Goal: Task Accomplishment & Management: Complete application form

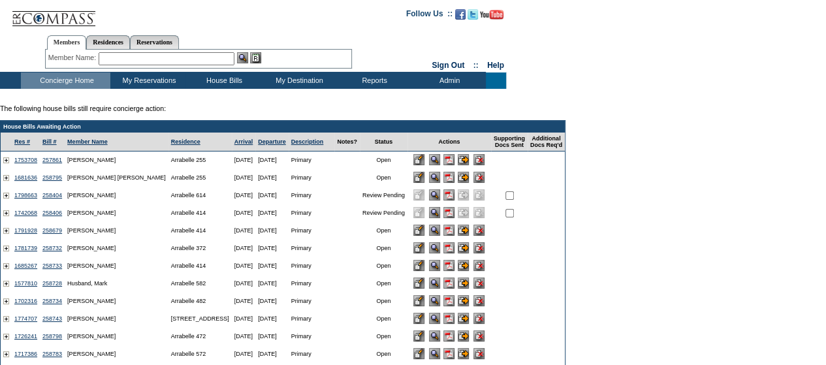
click at [469, 235] on input "image" at bounding box center [463, 230] width 11 height 11
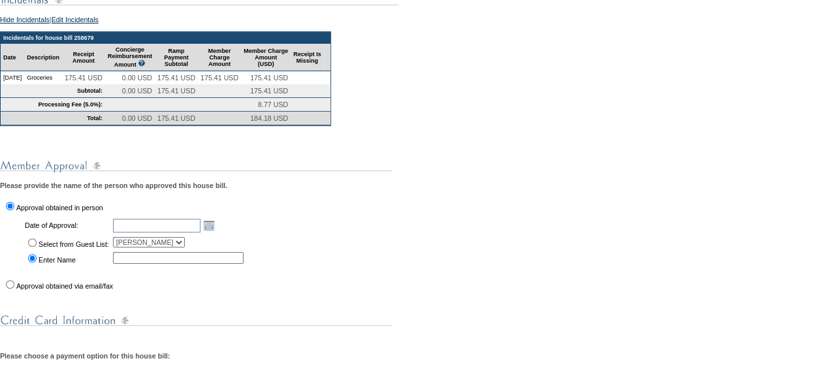
scroll to position [238, 0]
click at [94, 249] on td "Select from Guest List:" at bounding box center [67, 241] width 87 height 14
click at [93, 247] on label "Select from Guest List:" at bounding box center [74, 244] width 71 height 8
click at [37, 246] on input "Select from Guest List:" at bounding box center [32, 242] width 8 height 8
radio input "true"
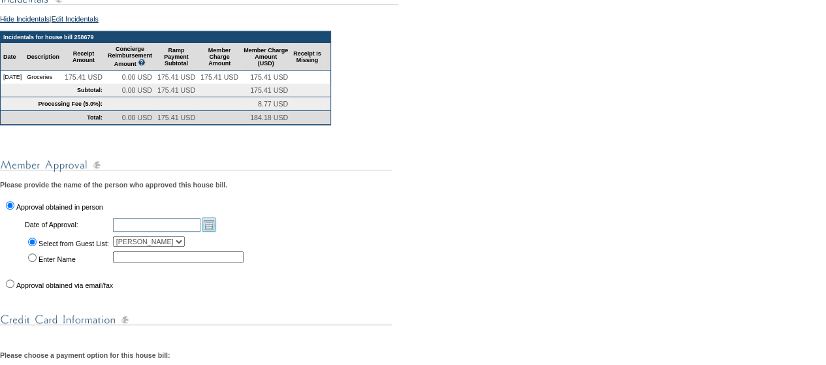
click at [212, 232] on link "Open the calendar popup." at bounding box center [209, 224] width 14 height 14
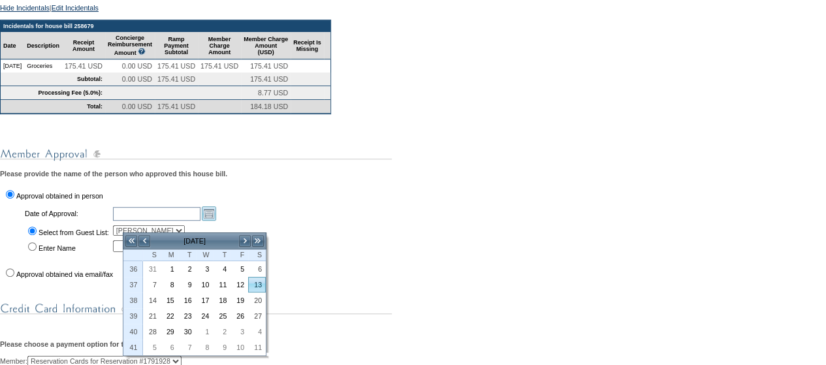
scroll to position [249, 0]
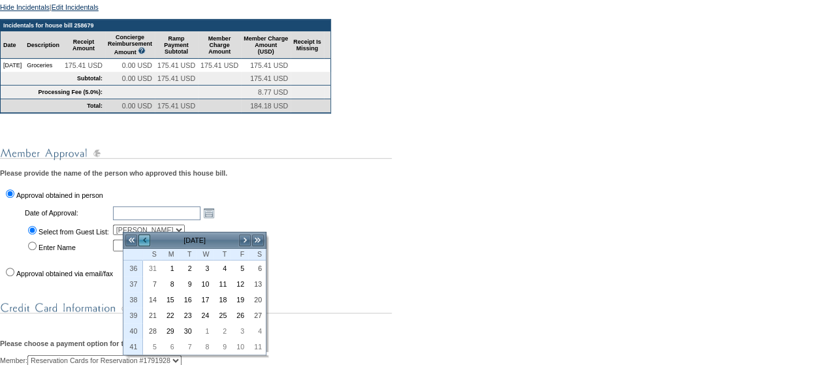
click at [146, 241] on link "<" at bounding box center [144, 240] width 13 height 13
click at [204, 300] on link "13" at bounding box center [205, 299] width 16 height 14
type input "[DATE]"
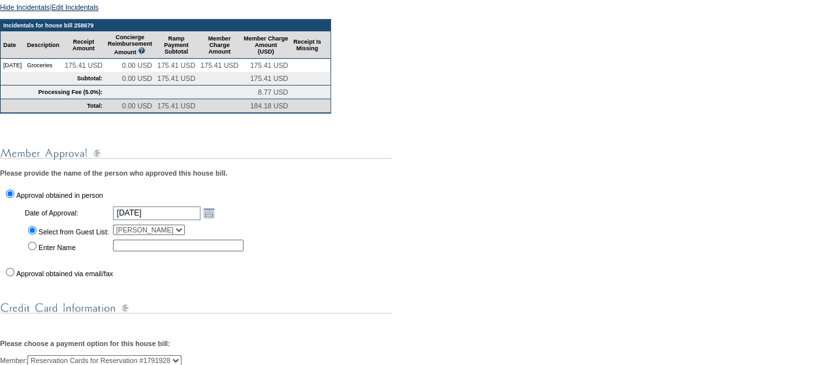
click at [312, 287] on div "You are in the process of submitting the following house bill: 258679 - Primary…" at bounding box center [413, 322] width 826 height 765
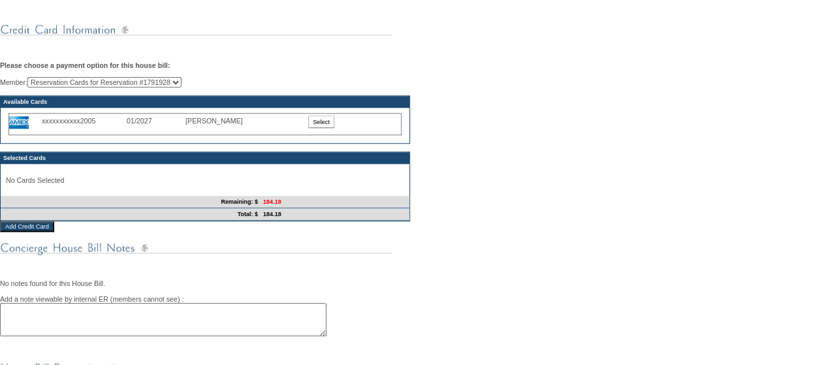
click at [329, 128] on input "Select" at bounding box center [321, 122] width 26 height 12
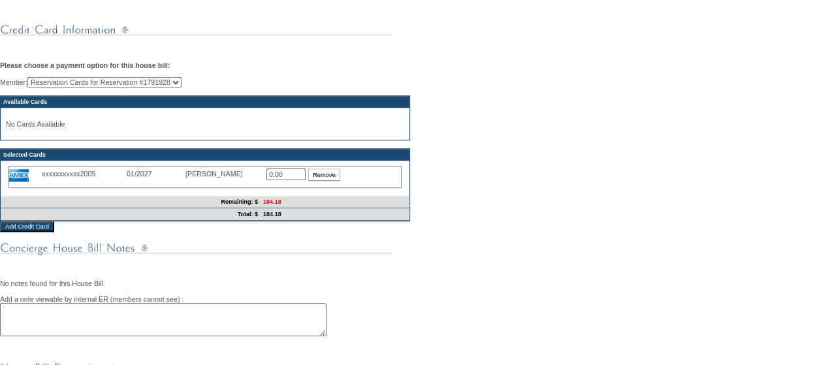
click at [291, 180] on input "0.00" at bounding box center [285, 174] width 39 height 12
type input "184.18"
click at [282, 254] on div "You are in the process of submitting the following house bill: 258679 - Primary…" at bounding box center [413, 44] width 826 height 765
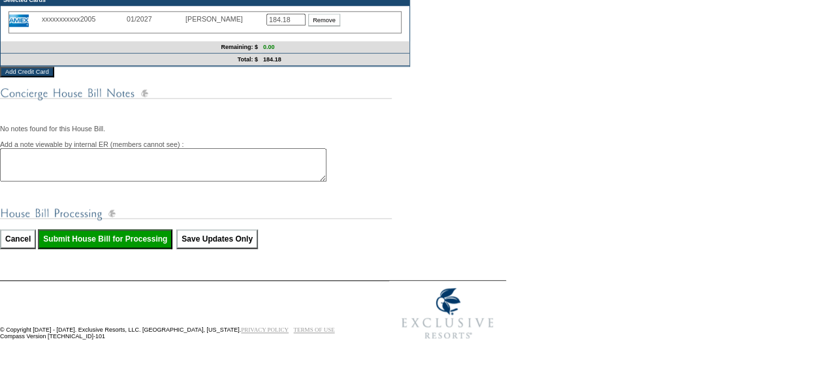
click at [141, 242] on input "Submit House Bill for Processing" at bounding box center [105, 239] width 134 height 20
type input "Processing..."
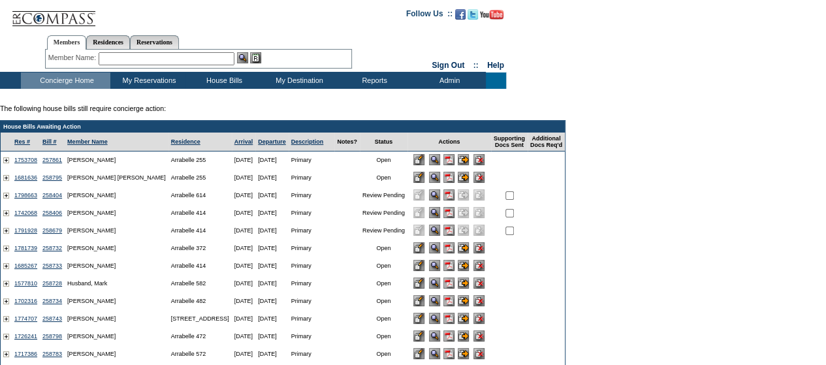
click at [469, 253] on input "image" at bounding box center [463, 247] width 11 height 11
